Goal: Task Accomplishment & Management: Use online tool/utility

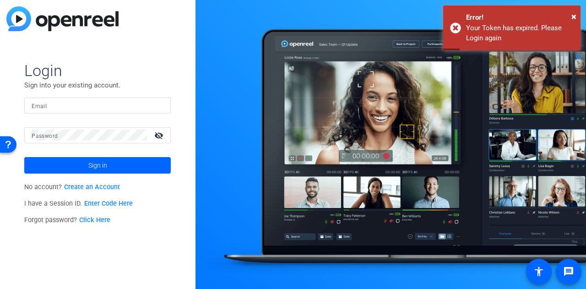
click at [110, 105] on input "Email" at bounding box center [98, 105] width 132 height 11
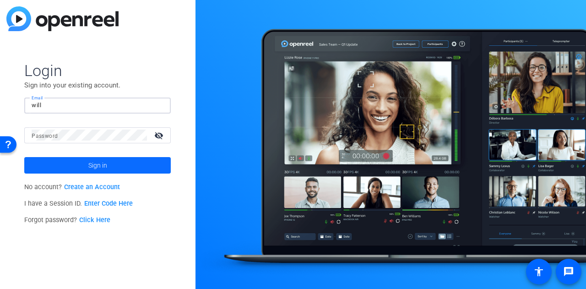
type input "[PERSON_NAME][EMAIL_ADDRESS][PERSON_NAME][DOMAIN_NAME]"
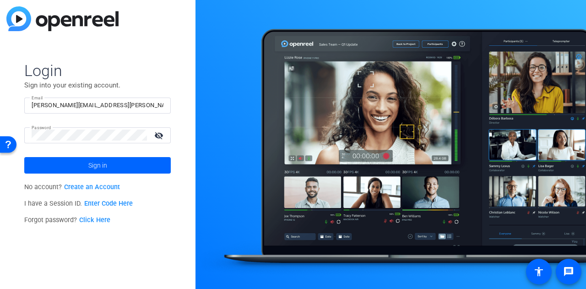
click at [161, 136] on mat-icon "visibility_off" at bounding box center [160, 135] width 22 height 13
click at [120, 163] on span at bounding box center [97, 165] width 146 height 22
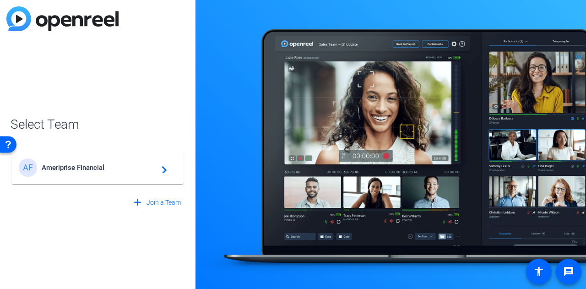
click at [109, 171] on span "Ameriprise Financial" at bounding box center [99, 167] width 114 height 8
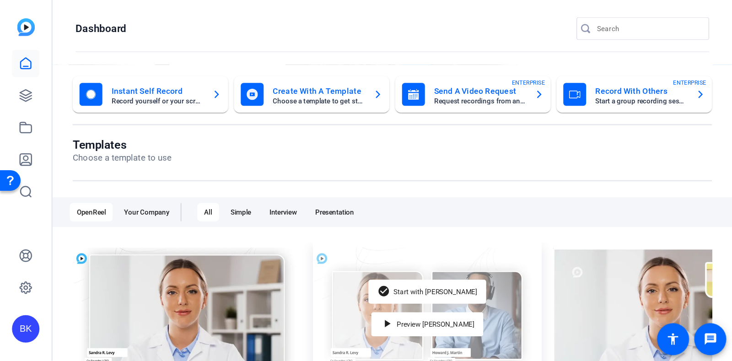
scroll to position [46, 0]
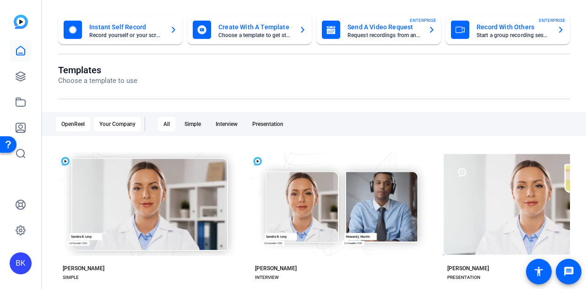
drag, startPoint x: 122, startPoint y: 119, endPoint x: 126, endPoint y: 122, distance: 5.1
click at [122, 119] on div "Your Company" at bounding box center [117, 124] width 47 height 15
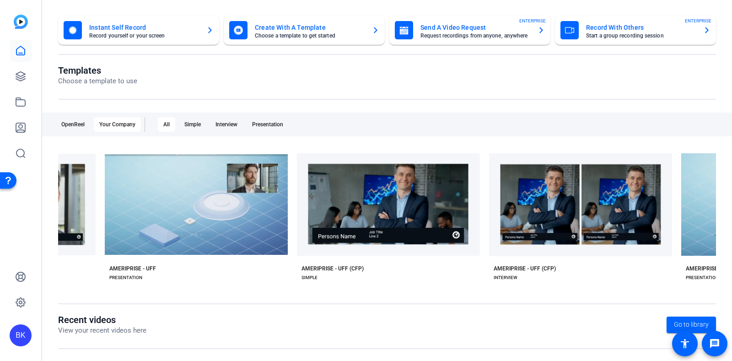
scroll to position [0, 365]
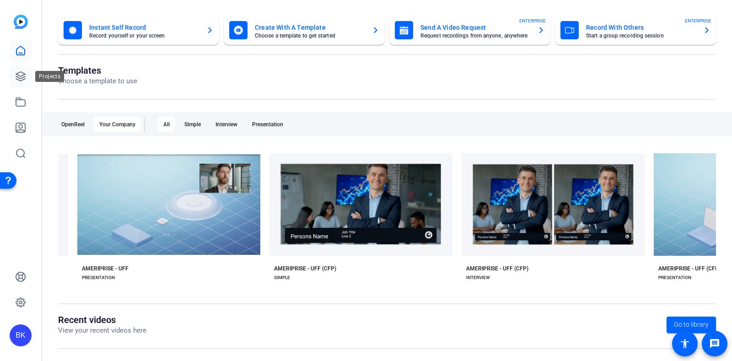
click at [14, 72] on link at bounding box center [21, 76] width 22 height 22
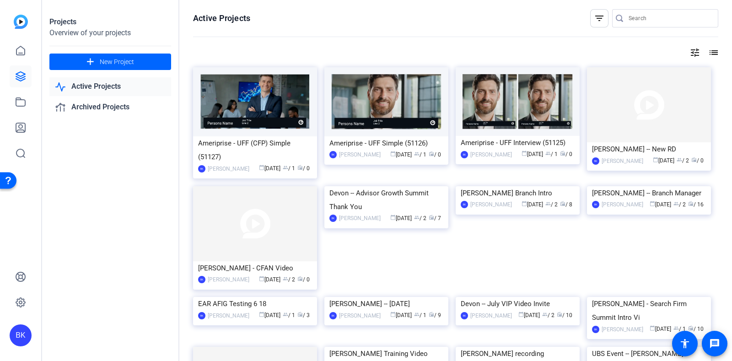
click at [387, 186] on img at bounding box center [386, 186] width 124 height 0
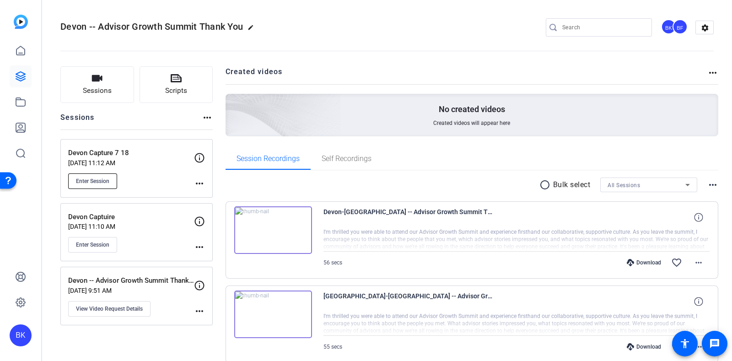
click at [100, 179] on span "Enter Session" at bounding box center [92, 181] width 33 height 7
click at [106, 81] on button "Sessions" at bounding box center [97, 84] width 74 height 37
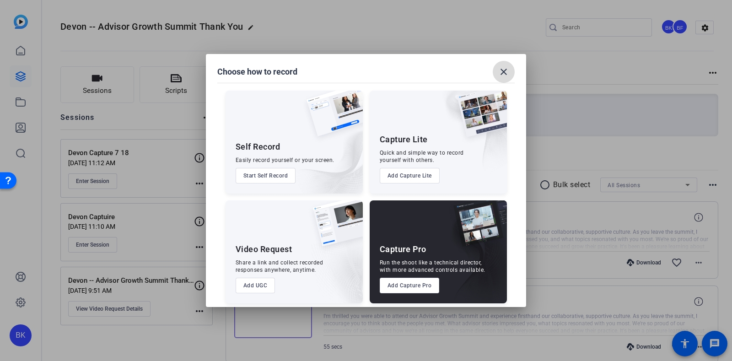
click at [502, 68] on mat-icon "close" at bounding box center [503, 71] width 11 height 11
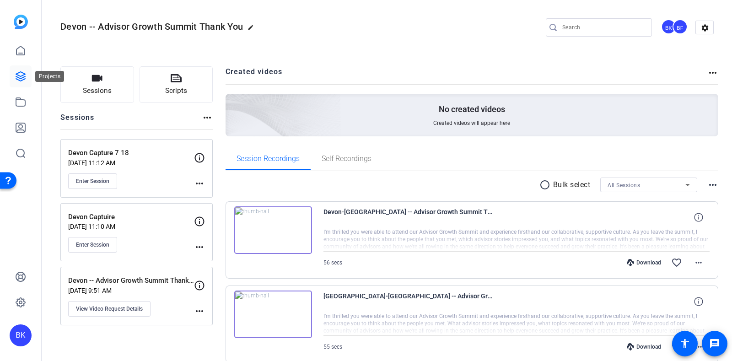
click at [22, 75] on icon at bounding box center [20, 76] width 9 height 9
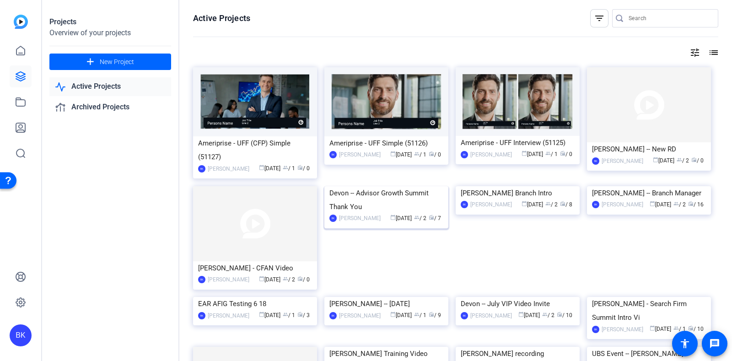
scroll to position [57, 0]
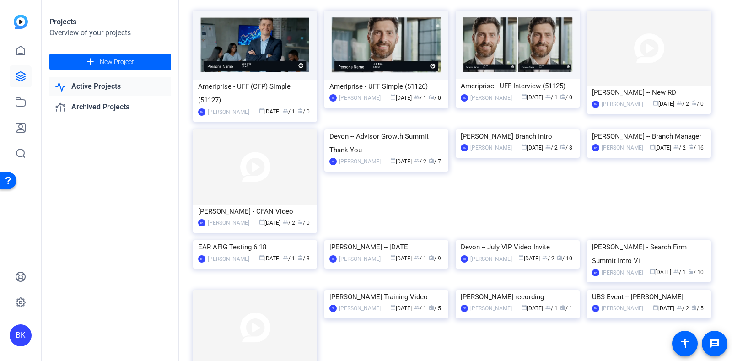
click at [376, 157] on div "Devon -- Advisor Growth Summit Thank You" at bounding box center [386, 142] width 114 height 27
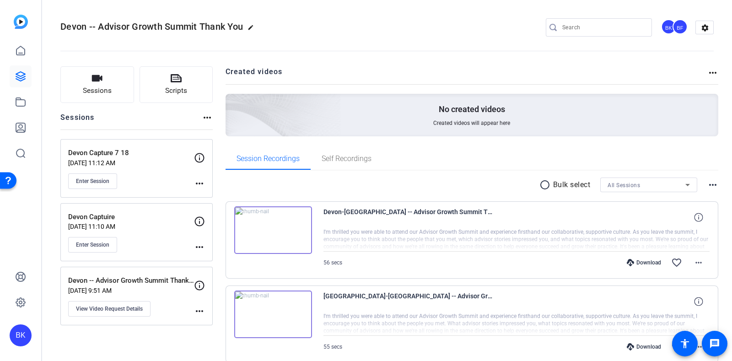
click at [24, 21] on img at bounding box center [21, 22] width 14 height 14
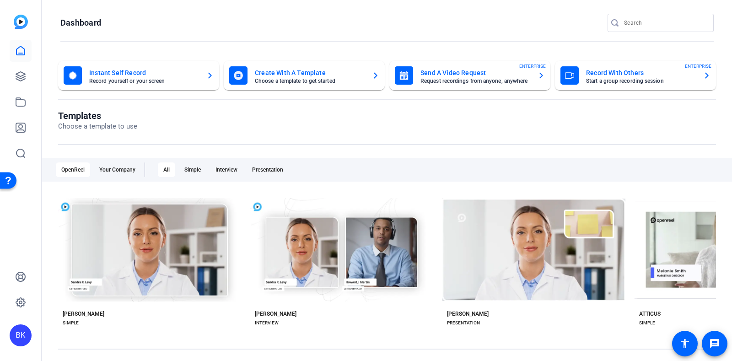
scroll to position [163, 0]
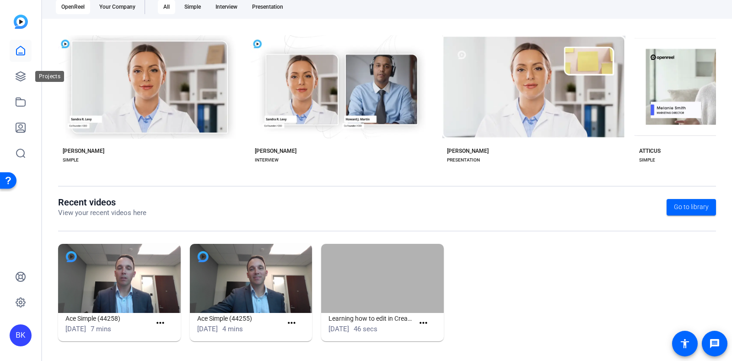
click at [35, 79] on div "Projects" at bounding box center [49, 76] width 29 height 11
click at [24, 76] on icon at bounding box center [20, 76] width 11 height 11
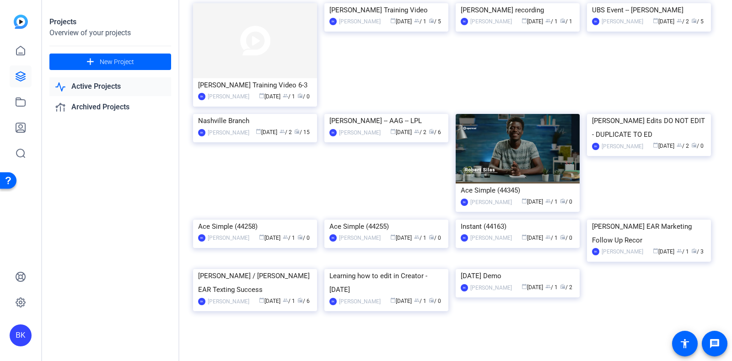
scroll to position [401, 0]
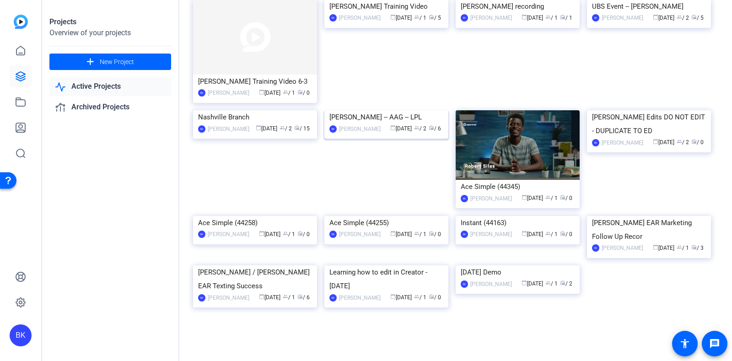
click at [398, 110] on img at bounding box center [386, 110] width 124 height 0
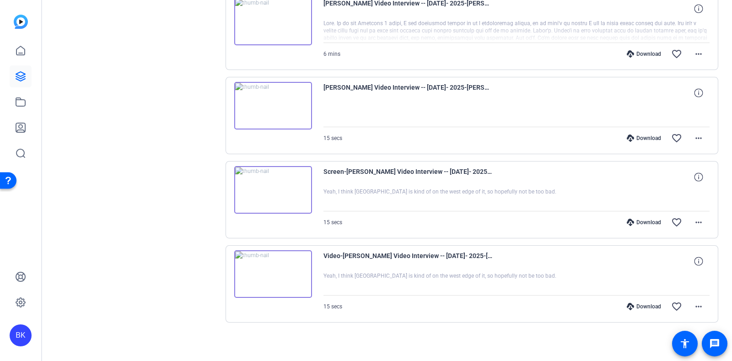
scroll to position [34, 0]
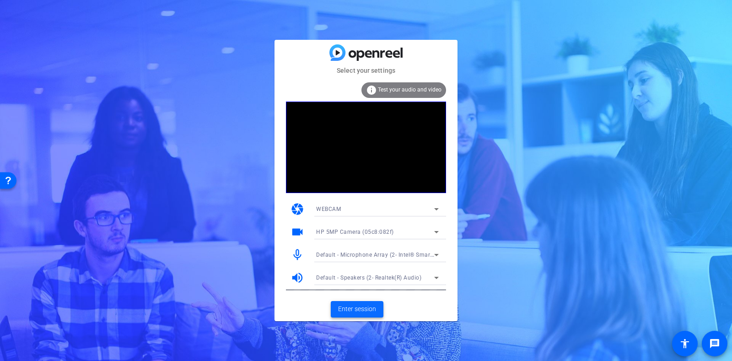
click at [368, 308] on span "Enter session" at bounding box center [357, 309] width 38 height 10
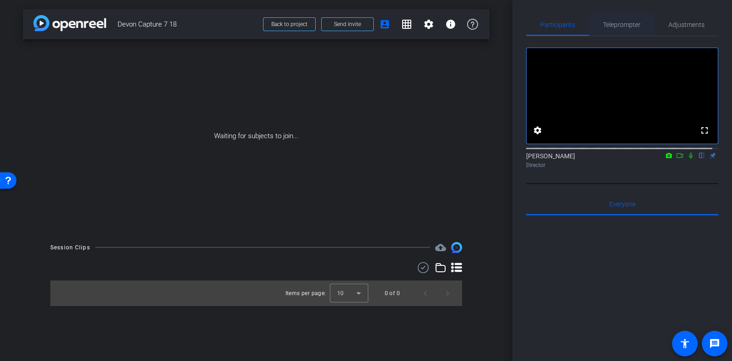
click at [626, 25] on span "Teleprompter" at bounding box center [622, 25] width 38 height 6
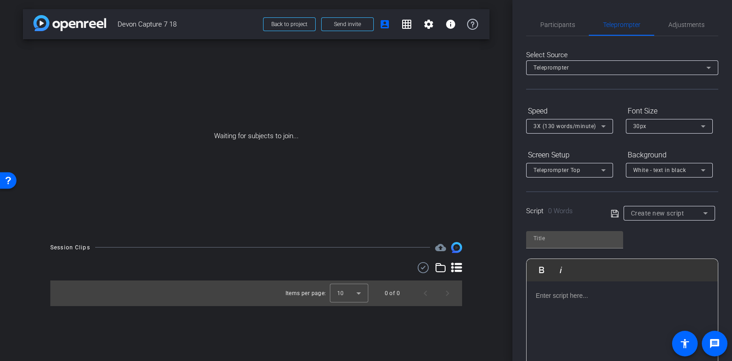
scroll to position [89, 0]
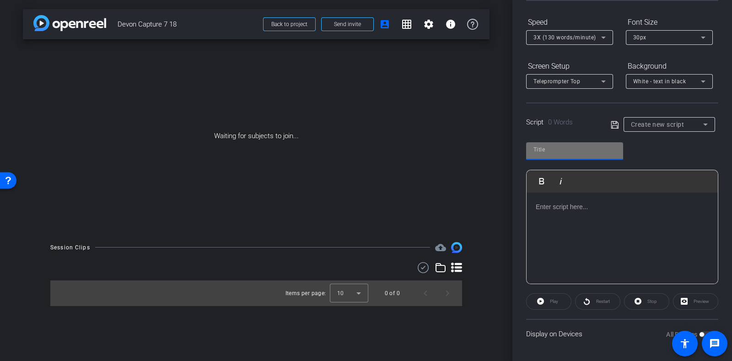
click at [588, 152] on input "text" at bounding box center [575, 149] width 82 height 11
type input "Devon VIP script"
click at [608, 214] on div at bounding box center [622, 239] width 191 height 92
click at [590, 148] on input "Devon VIP script" at bounding box center [575, 149] width 82 height 11
click at [633, 155] on div "Devon VIP script Play Play from this location Play Selected Play and display th…" at bounding box center [622, 209] width 192 height 149
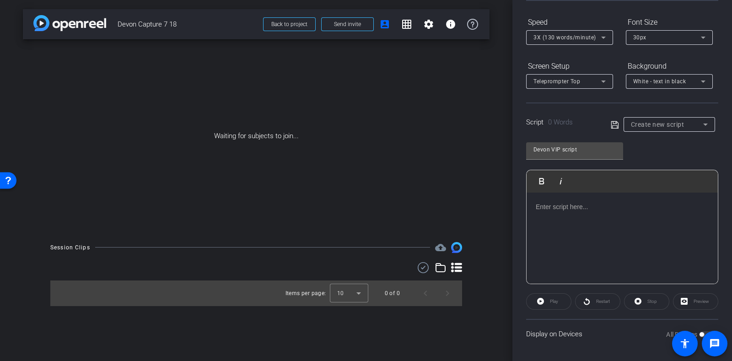
drag, startPoint x: 657, startPoint y: 150, endPoint x: 646, endPoint y: 144, distance: 12.5
click at [658, 150] on div "Devon VIP script Play Play from this location Play Selected Play and display th…" at bounding box center [622, 209] width 192 height 149
click at [612, 124] on icon at bounding box center [615, 124] width 8 height 11
click at [595, 202] on p at bounding box center [622, 207] width 173 height 10
click at [606, 38] on icon at bounding box center [603, 37] width 11 height 11
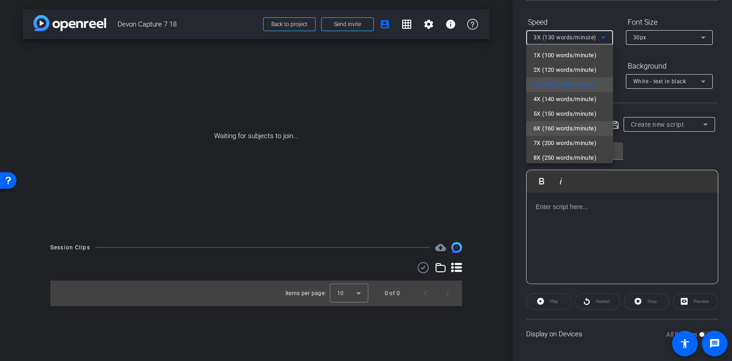
scroll to position [20, 0]
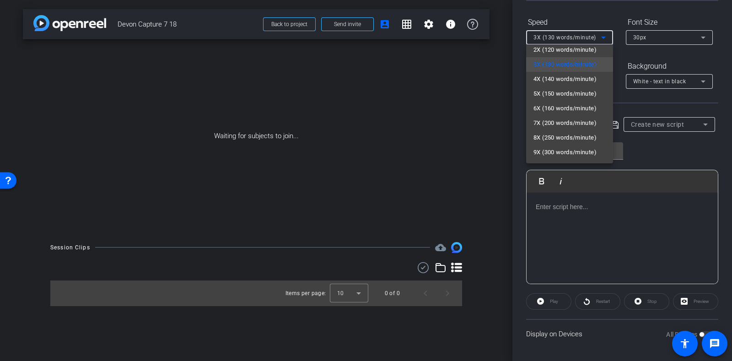
click at [674, 148] on div at bounding box center [366, 180] width 732 height 361
